Goal: Communication & Community: Answer question/provide support

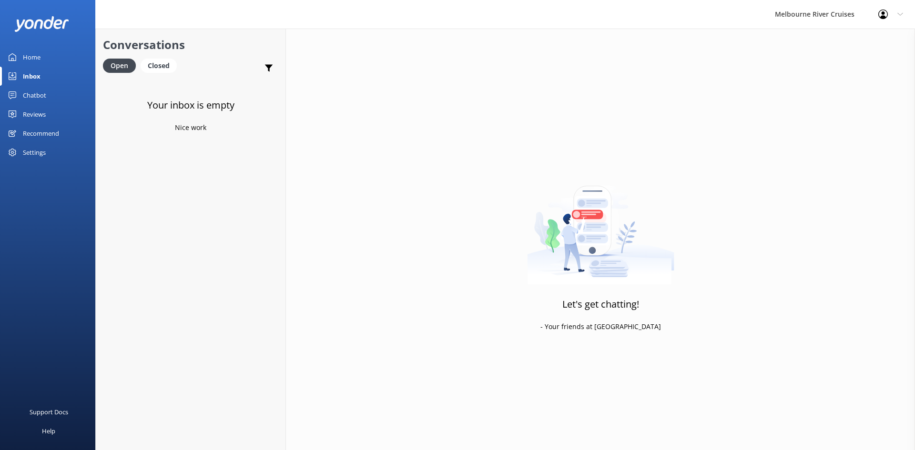
drag, startPoint x: 0, startPoint y: 0, endPoint x: 41, endPoint y: 69, distance: 79.7
click at [41, 69] on link "Inbox" at bounding box center [47, 76] width 95 height 19
click at [23, 74] on div "Inbox" at bounding box center [32, 76] width 18 height 19
click at [183, 97] on div "Website Visitor Bot: To view live availability and book your Melbourne River Cr…" at bounding box center [191, 96] width 136 height 20
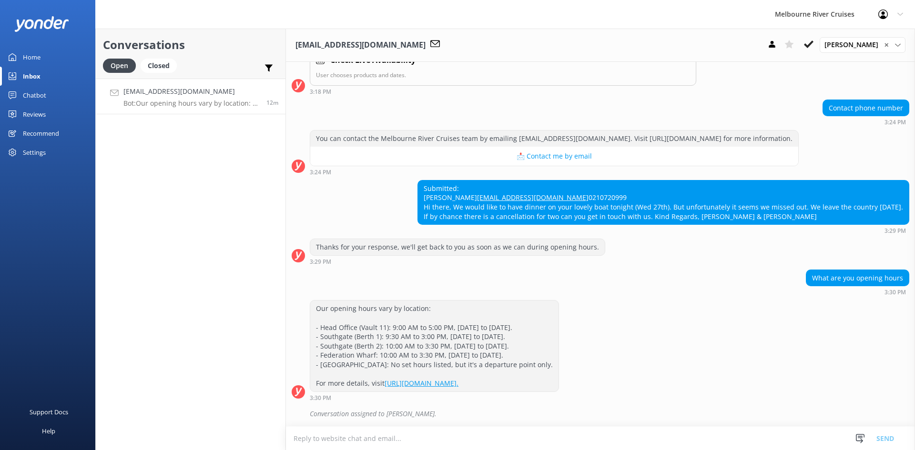
scroll to position [317, 0]
click at [492, 437] on textarea at bounding box center [600, 438] width 629 height 23
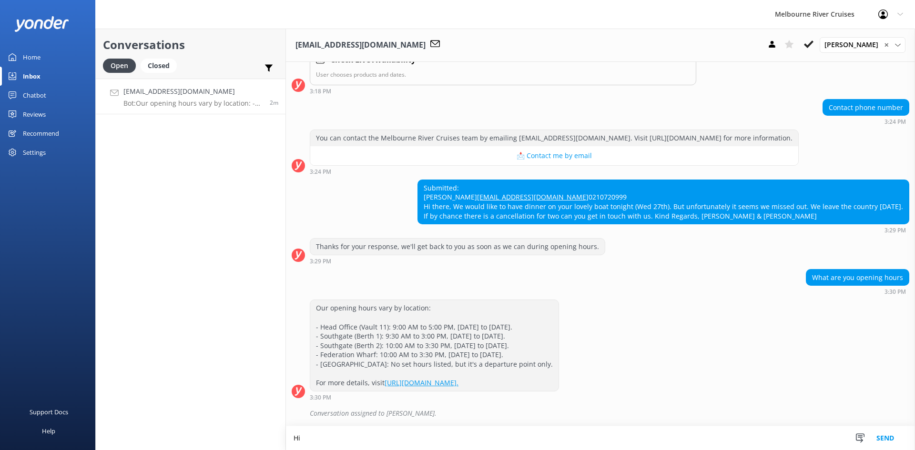
scroll to position [317, 0]
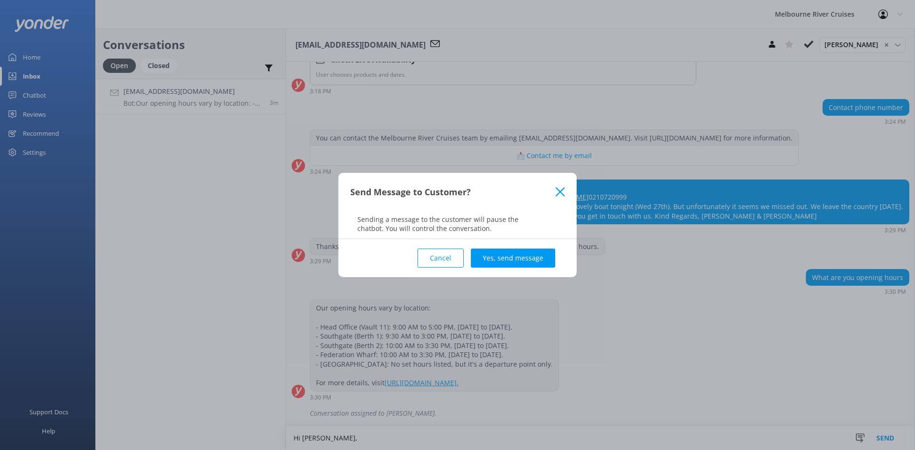
click at [556, 192] on icon at bounding box center [560, 192] width 9 height 10
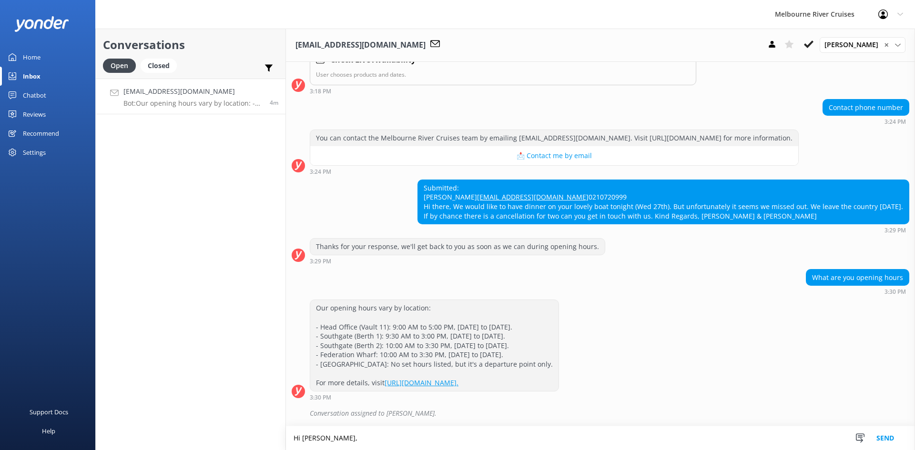
drag, startPoint x: 404, startPoint y: 435, endPoint x: 244, endPoint y: 439, distance: 160.7
click at [244, 439] on div "Conversations Open Closed Important Assigned to me Unassigned [EMAIL_ADDRESS][D…" at bounding box center [505, 240] width 820 height 422
paste textarea "I've been trying to reach you, but my call isn’t going through. Could you pleas…"
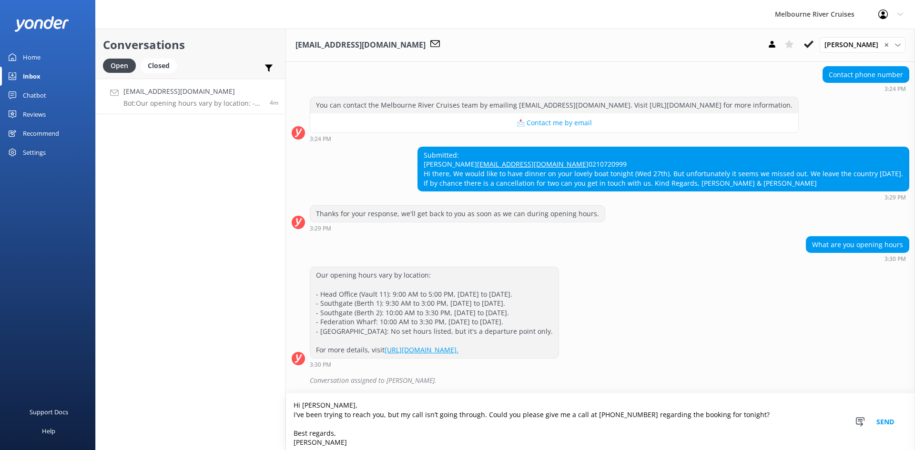
scroll to position [350, 0]
type textarea "Hi [PERSON_NAME], I've been trying to reach you, but my call isn’t going throug…"
click at [891, 419] on button "Send" at bounding box center [886, 422] width 36 height 57
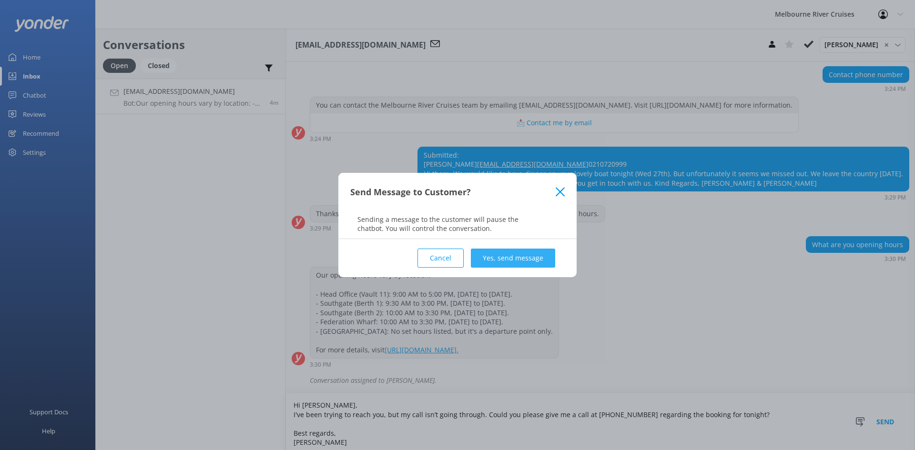
click at [532, 263] on button "Yes, send message" at bounding box center [513, 258] width 84 height 19
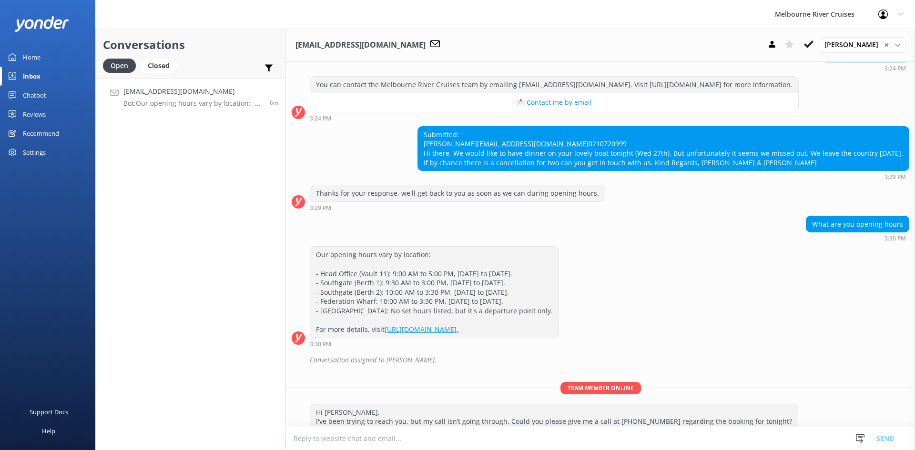
scroll to position [321, 0]
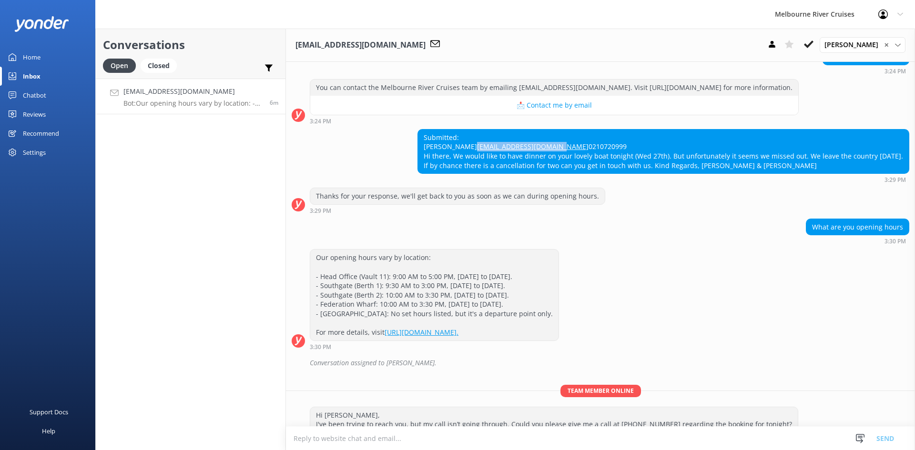
drag, startPoint x: 521, startPoint y: 184, endPoint x: 417, endPoint y: 187, distance: 104.0
click at [418, 174] on div "Submitted: [PERSON_NAME] [PERSON_NAME][EMAIL_ADDRESS][DOMAIN_NAME] 0210720999 H…" at bounding box center [663, 152] width 491 height 44
copy link "[EMAIL_ADDRESS][DOMAIN_NAME]"
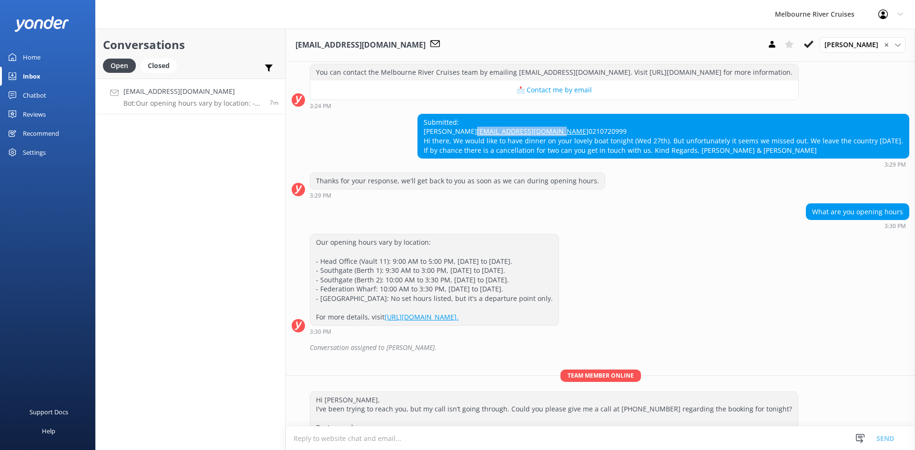
scroll to position [369, 0]
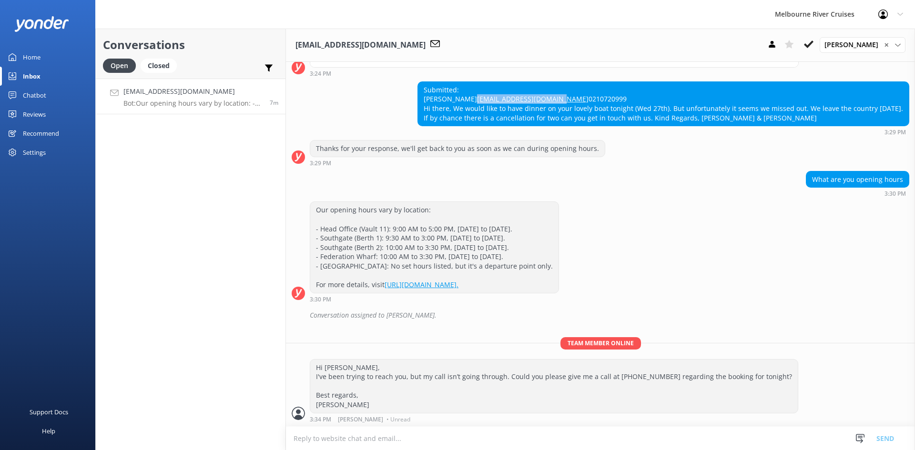
copy link "[EMAIL_ADDRESS][DOMAIN_NAME]"
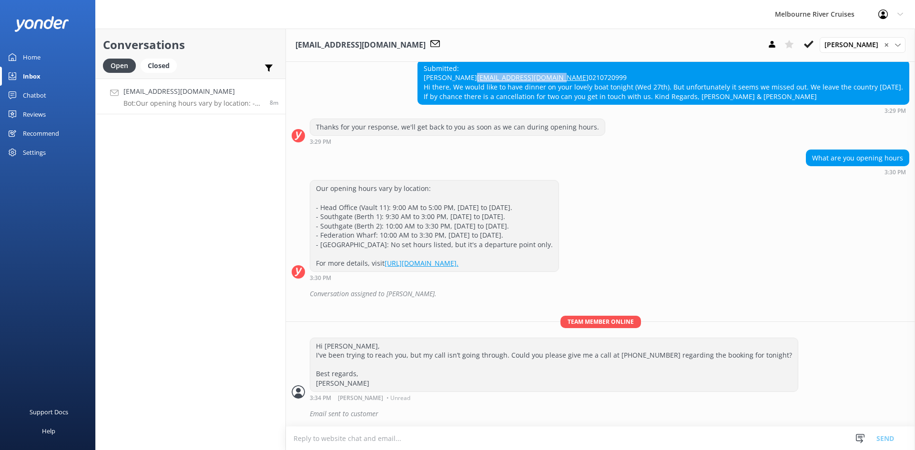
scroll to position [437, 0]
copy link "[EMAIL_ADDRESS][DOMAIN_NAME]"
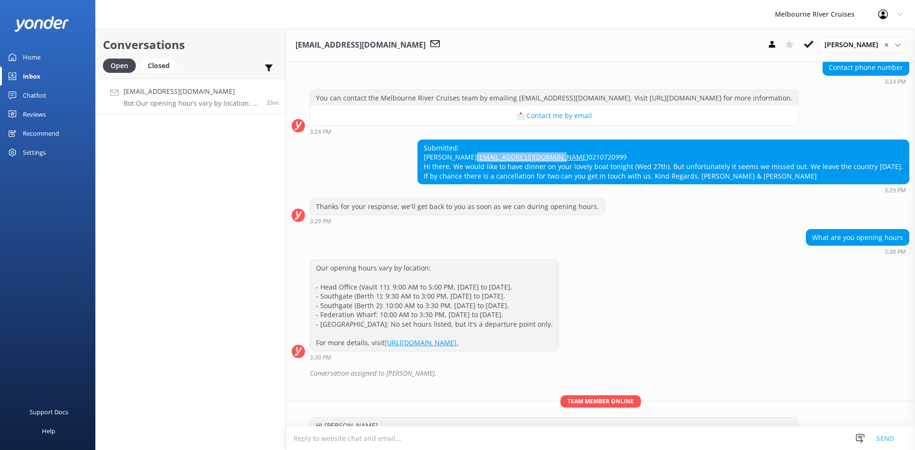
scroll to position [294, 0]
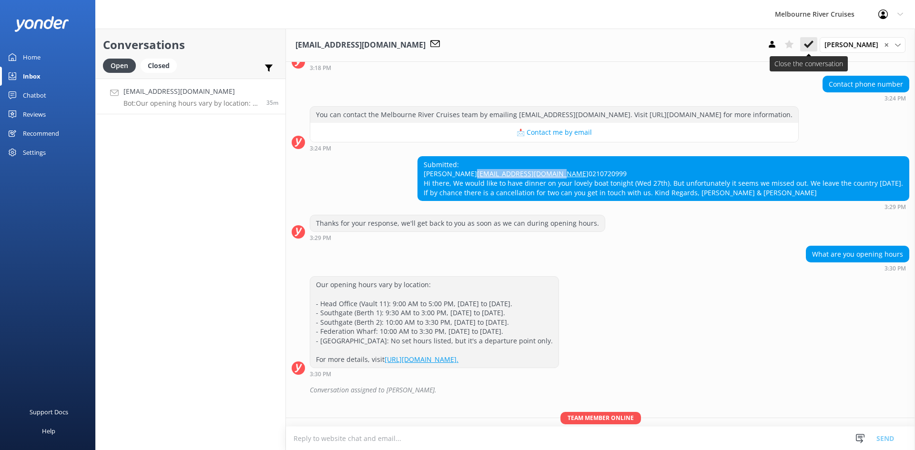
click at [813, 42] on icon at bounding box center [809, 45] width 10 height 10
